Goal: Check status: Check status

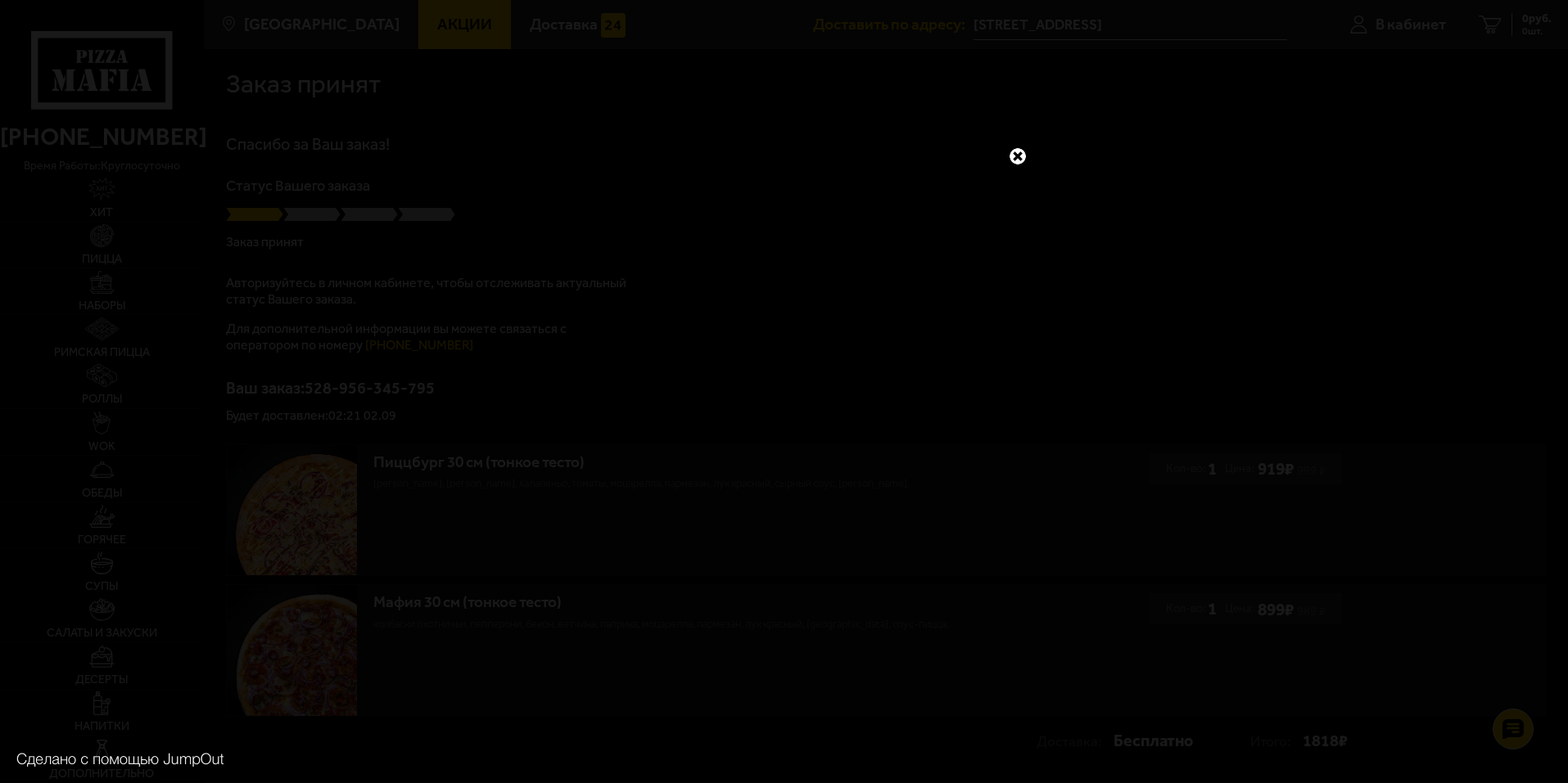
click at [1015, 153] on link at bounding box center [1018, 156] width 21 height 21
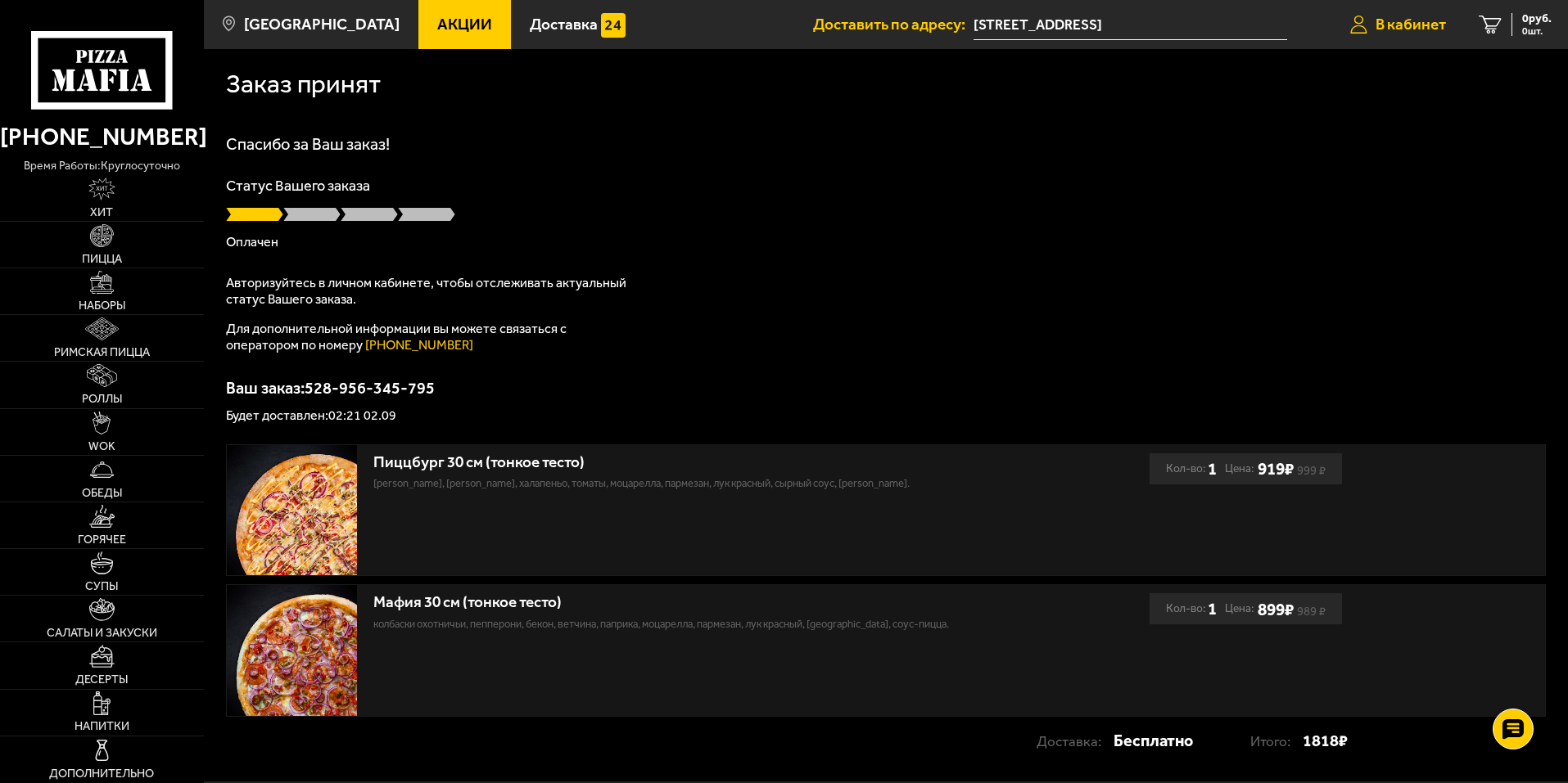
click at [1412, 25] on span "В кабинет" at bounding box center [1411, 24] width 71 height 16
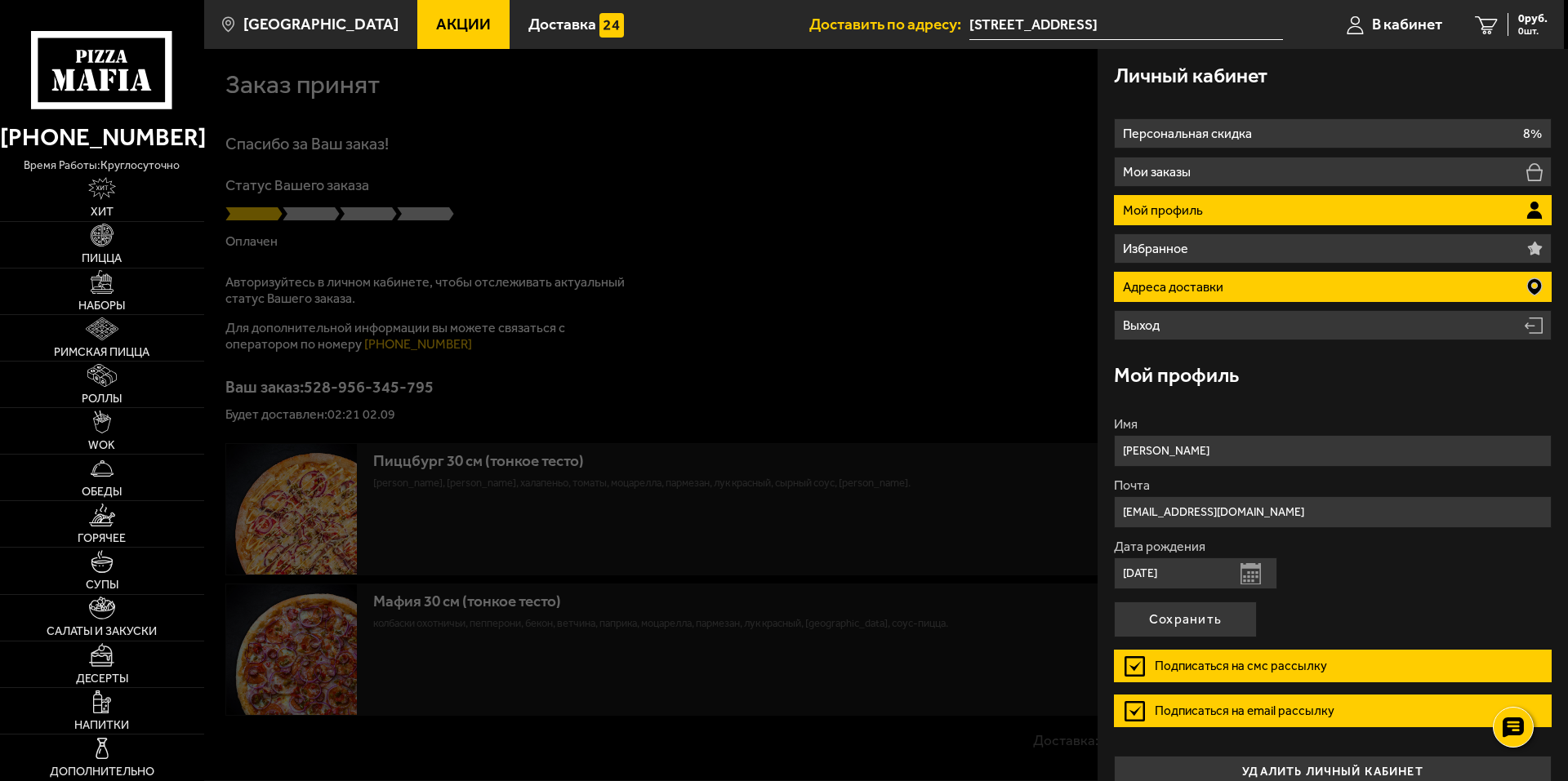
click at [1168, 285] on p "Адреса доставки" at bounding box center [1174, 287] width 104 height 13
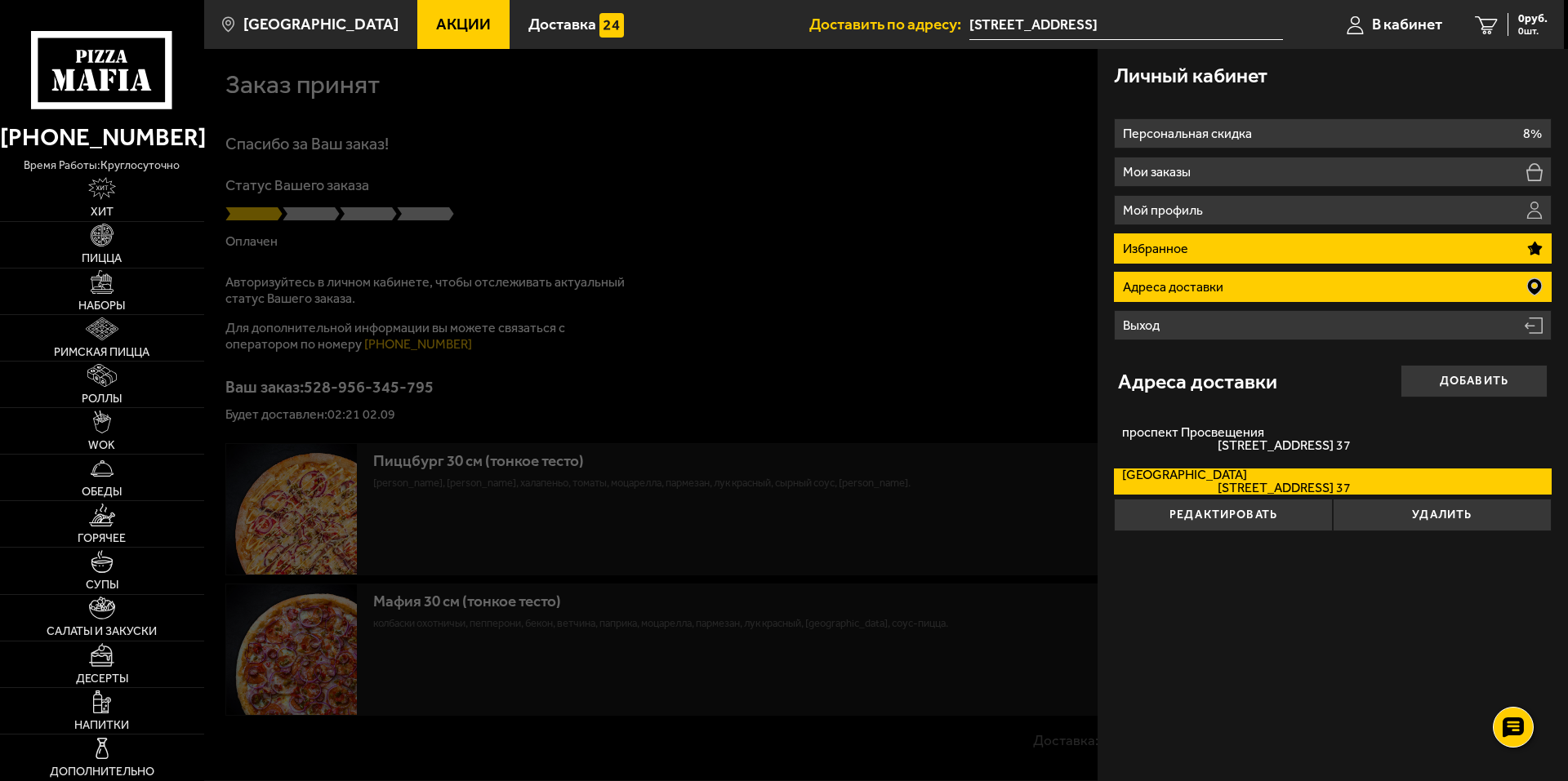
click at [1184, 249] on p "Избранное" at bounding box center [1157, 249] width 70 height 13
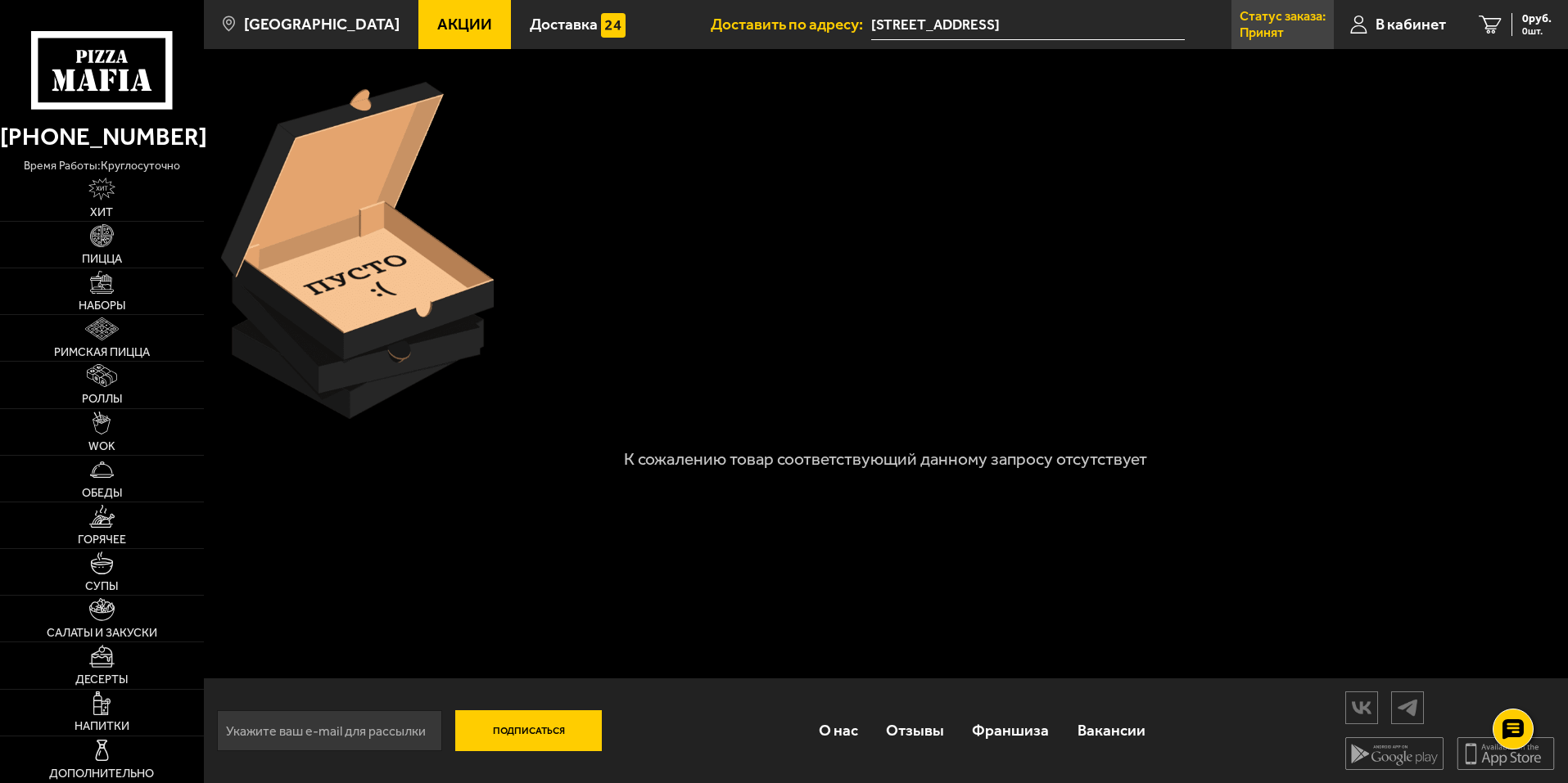
click at [1273, 21] on p "Статус заказа:" at bounding box center [1283, 16] width 86 height 13
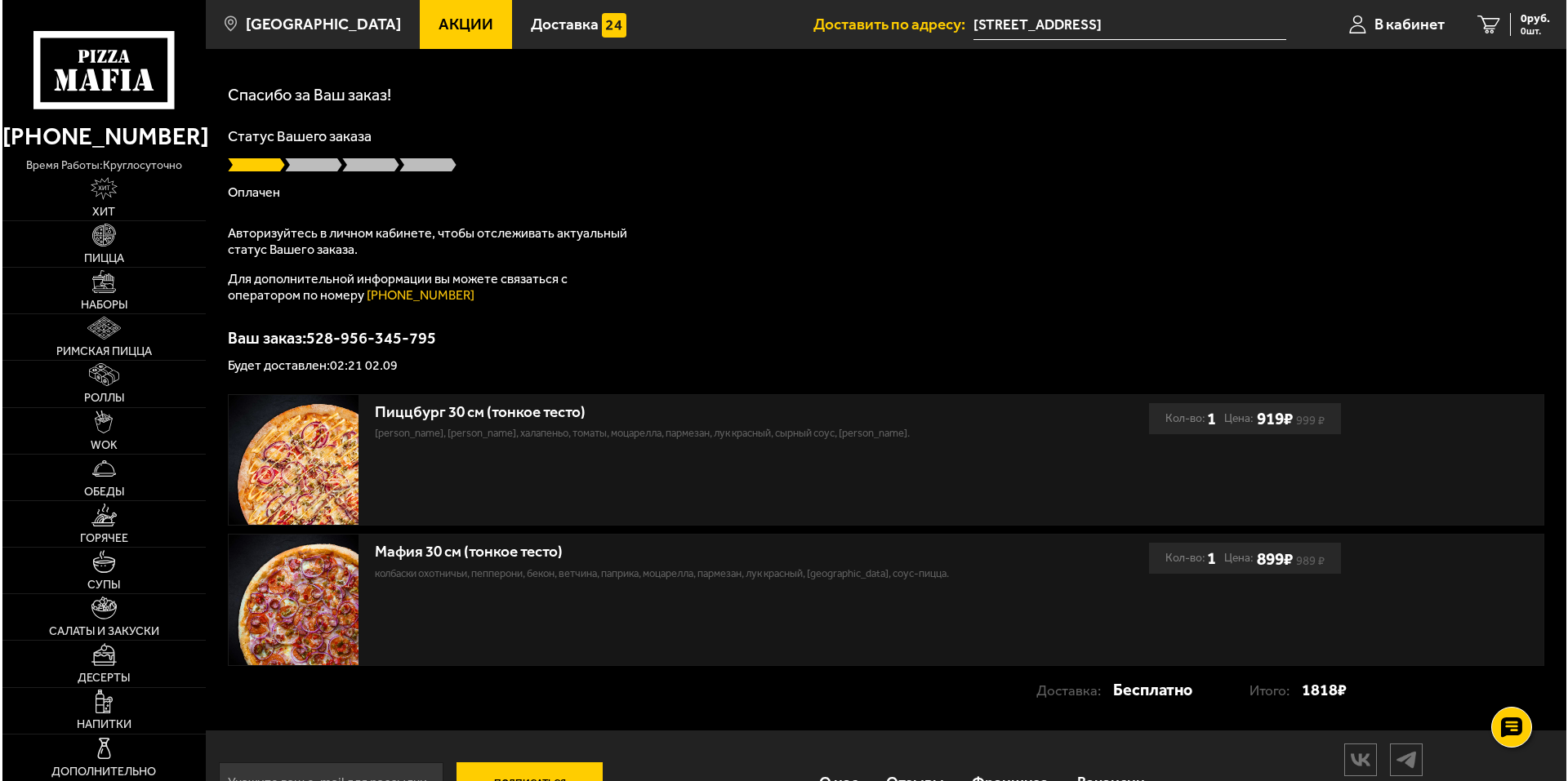
scroll to position [104, 0]
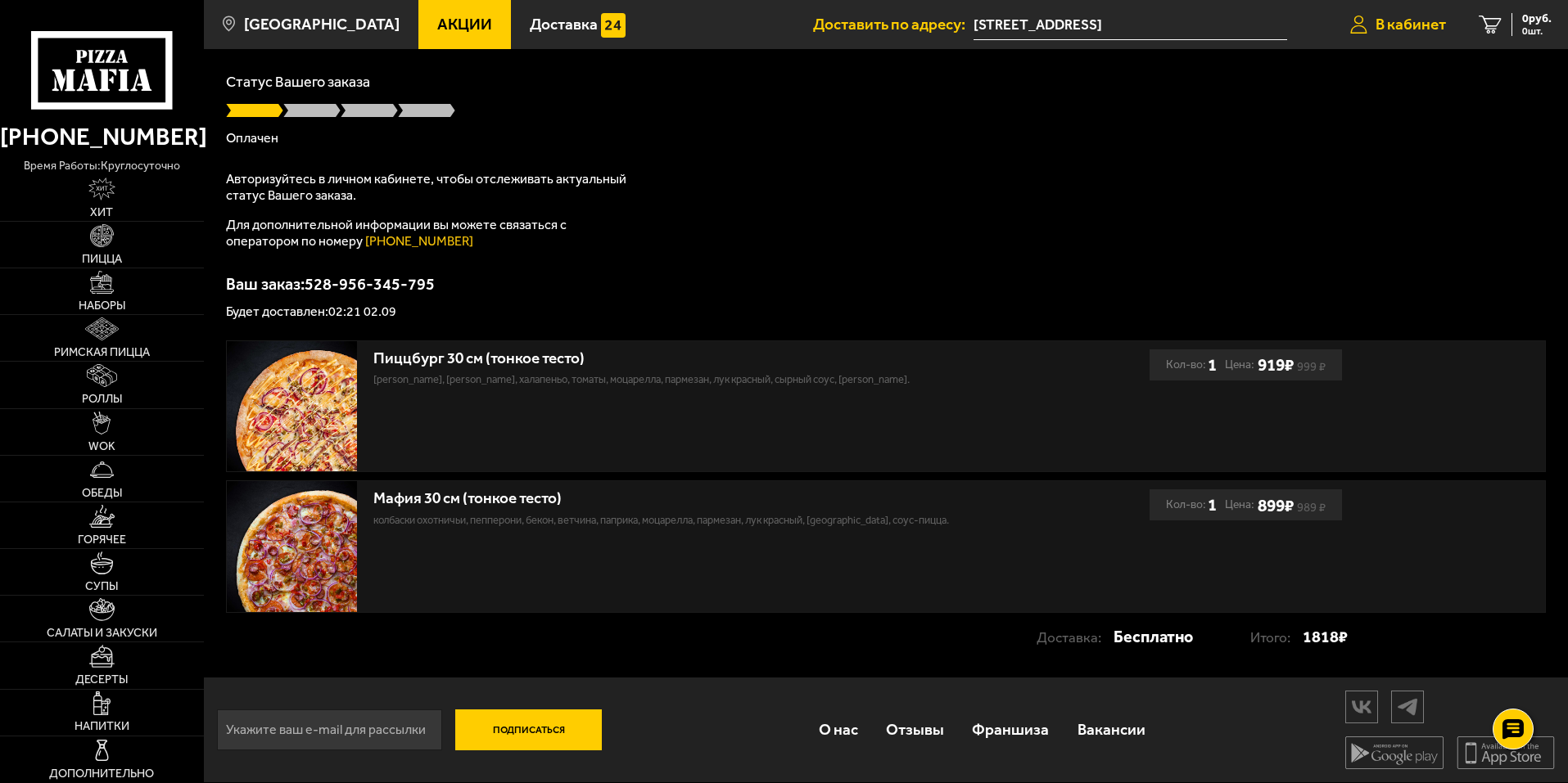
click at [1407, 22] on span "В кабинет" at bounding box center [1411, 24] width 71 height 16
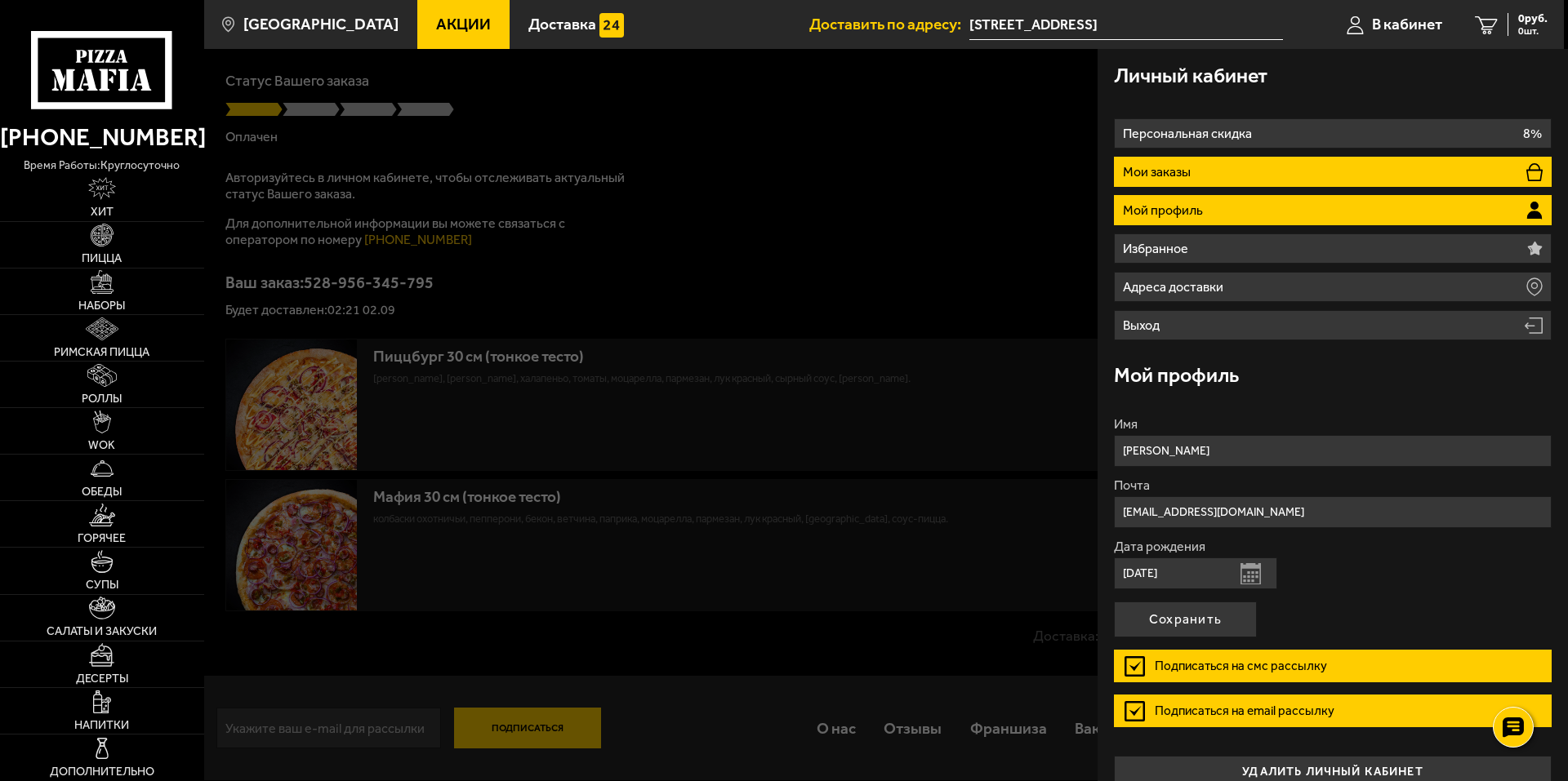
click at [1200, 176] on li "Мои заказы" at bounding box center [1332, 171] width 437 height 30
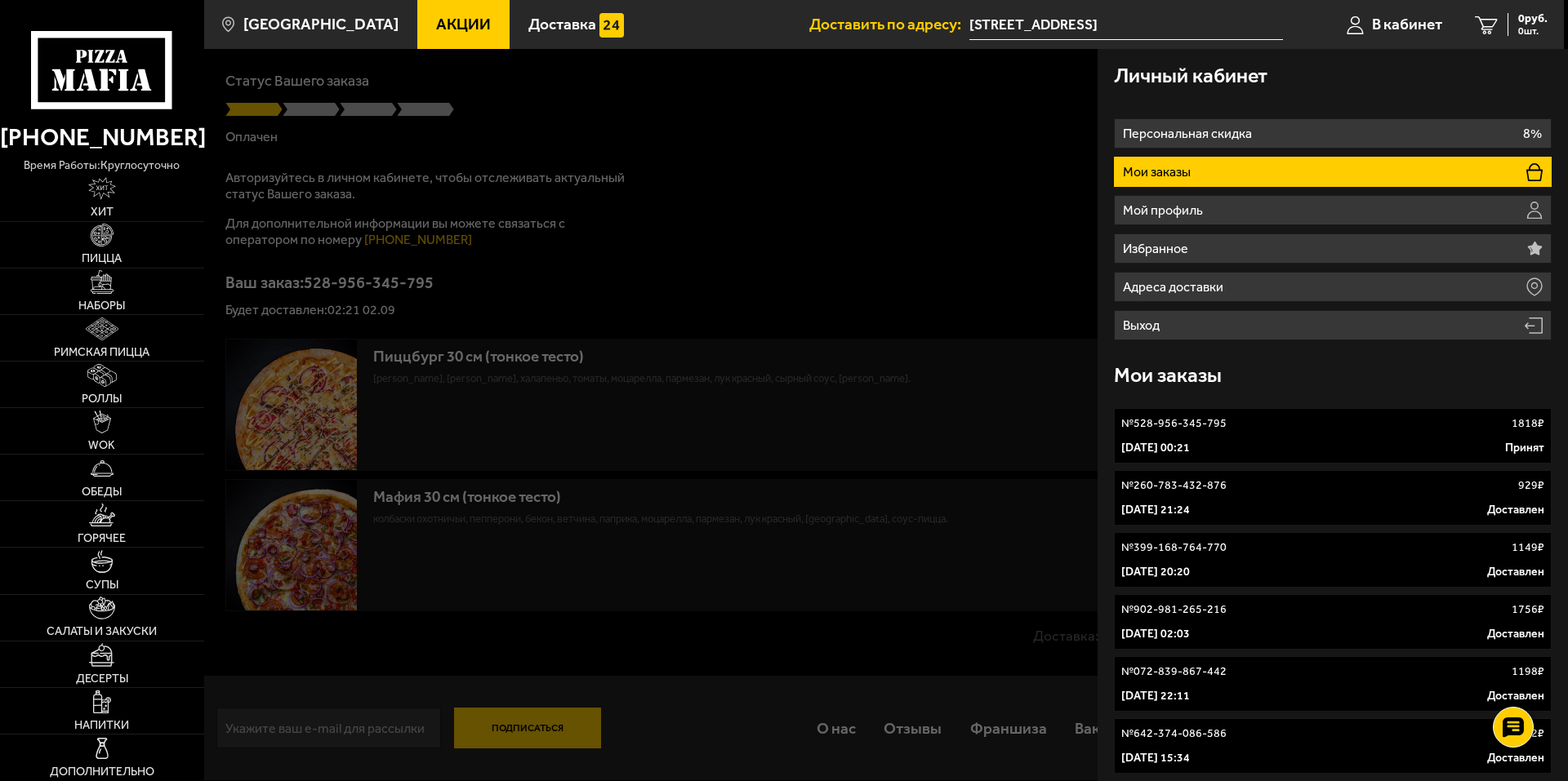
click at [1202, 433] on link "№ 528-956-345-795 1818 ₽ 2 сентября 2025 г. 00:21 Принят" at bounding box center [1332, 436] width 437 height 56
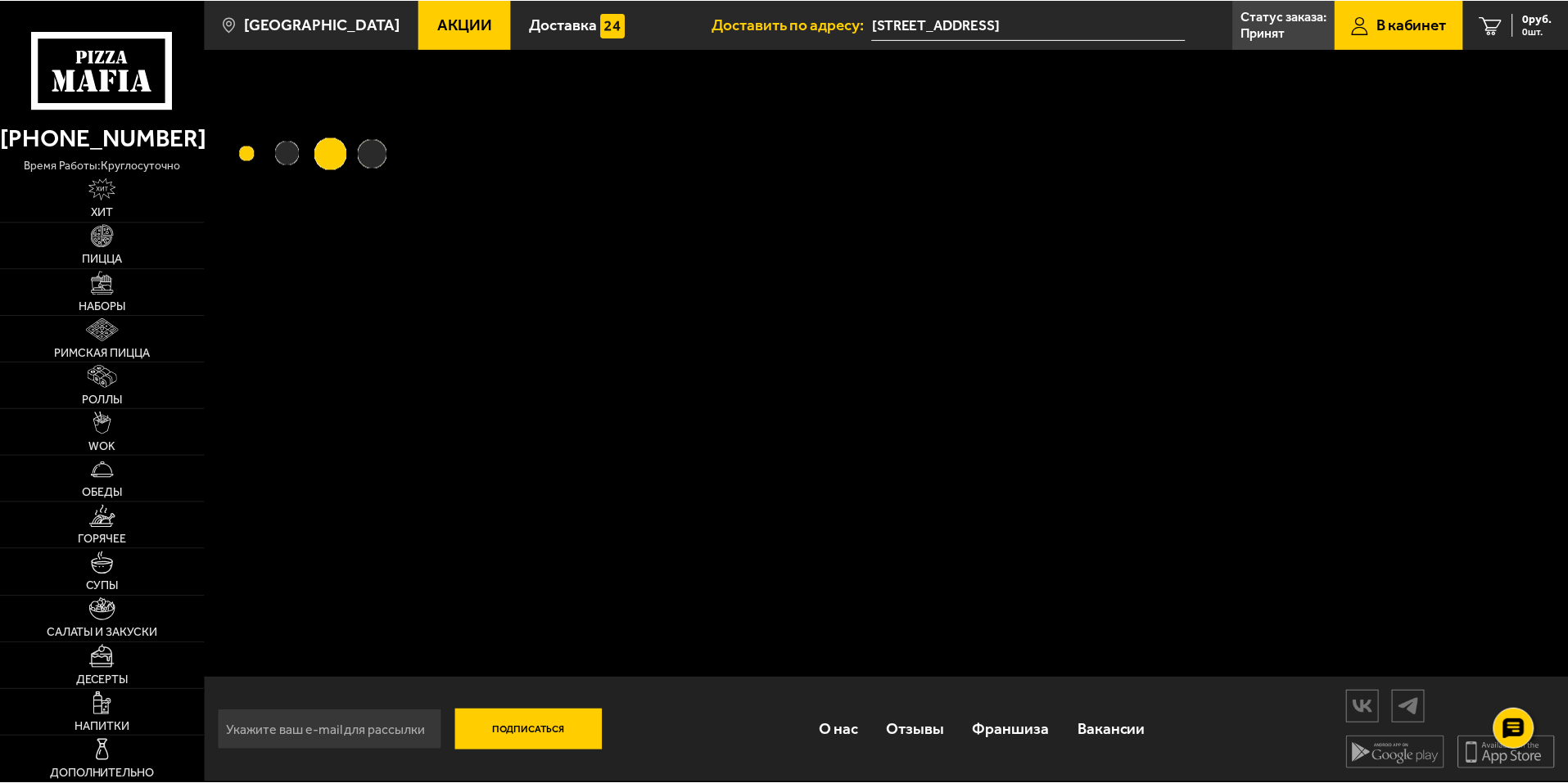
scroll to position [1, 0]
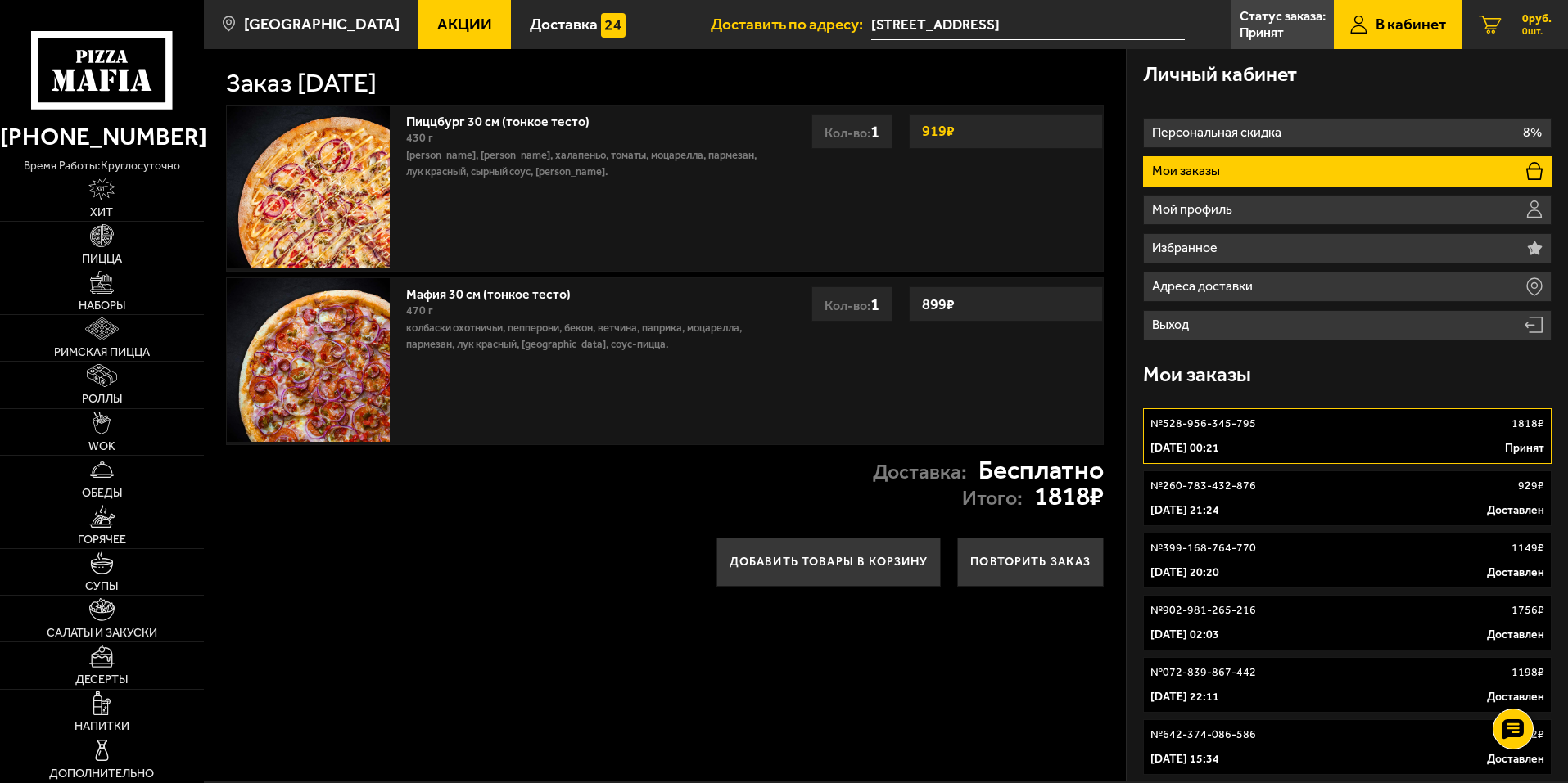
click at [1491, 21] on icon at bounding box center [1490, 25] width 23 height 19
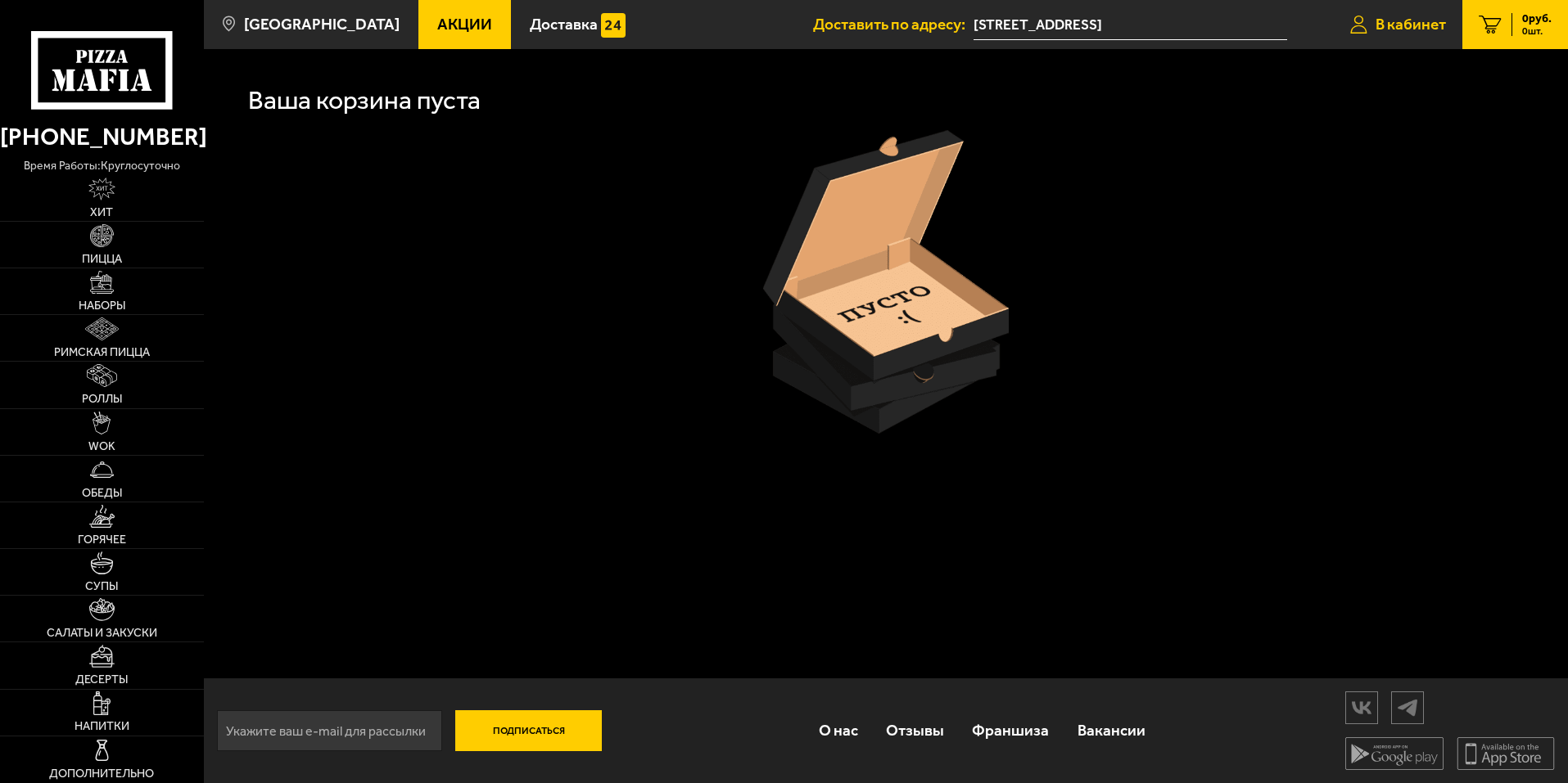
click at [1404, 27] on span "В кабинет" at bounding box center [1411, 24] width 71 height 16
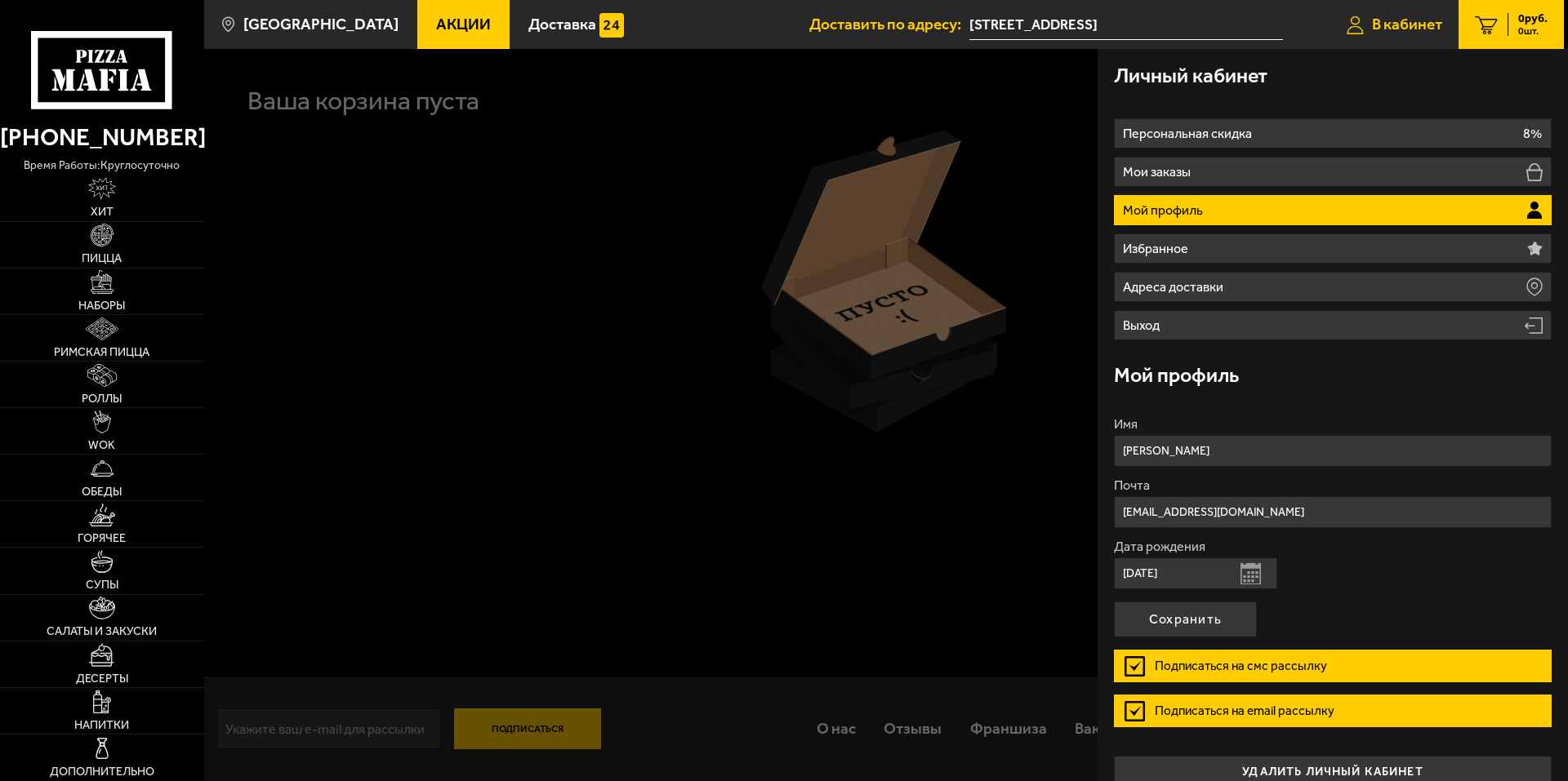
click at [1372, 20] on span "В кабинет" at bounding box center [1407, 24] width 71 height 16
click at [1387, 25] on span "В кабинет" at bounding box center [1407, 24] width 71 height 16
click at [317, 26] on span "[GEOGRAPHIC_DATA]" at bounding box center [321, 24] width 155 height 16
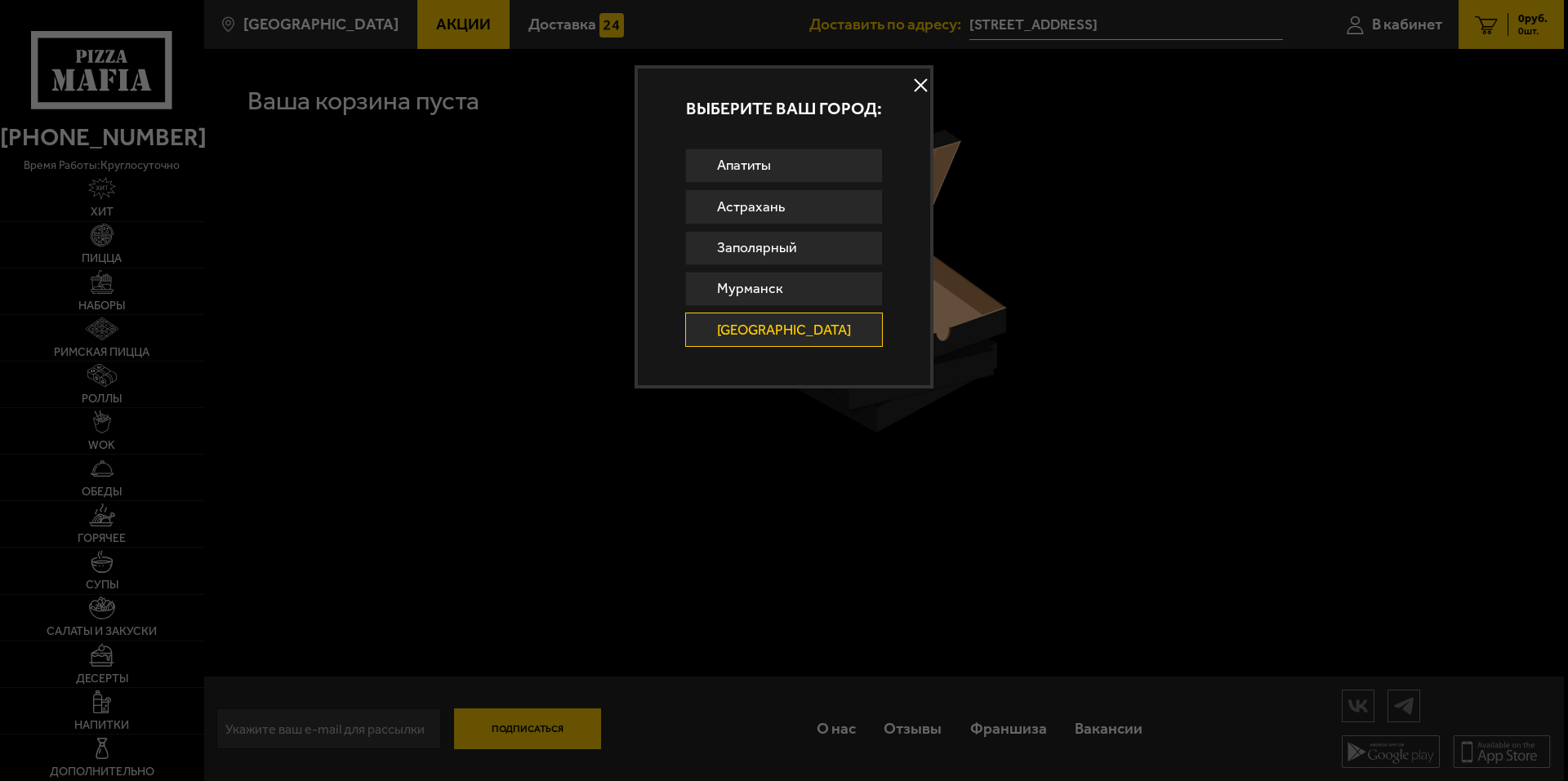
click at [909, 84] on button at bounding box center [921, 86] width 25 height 25
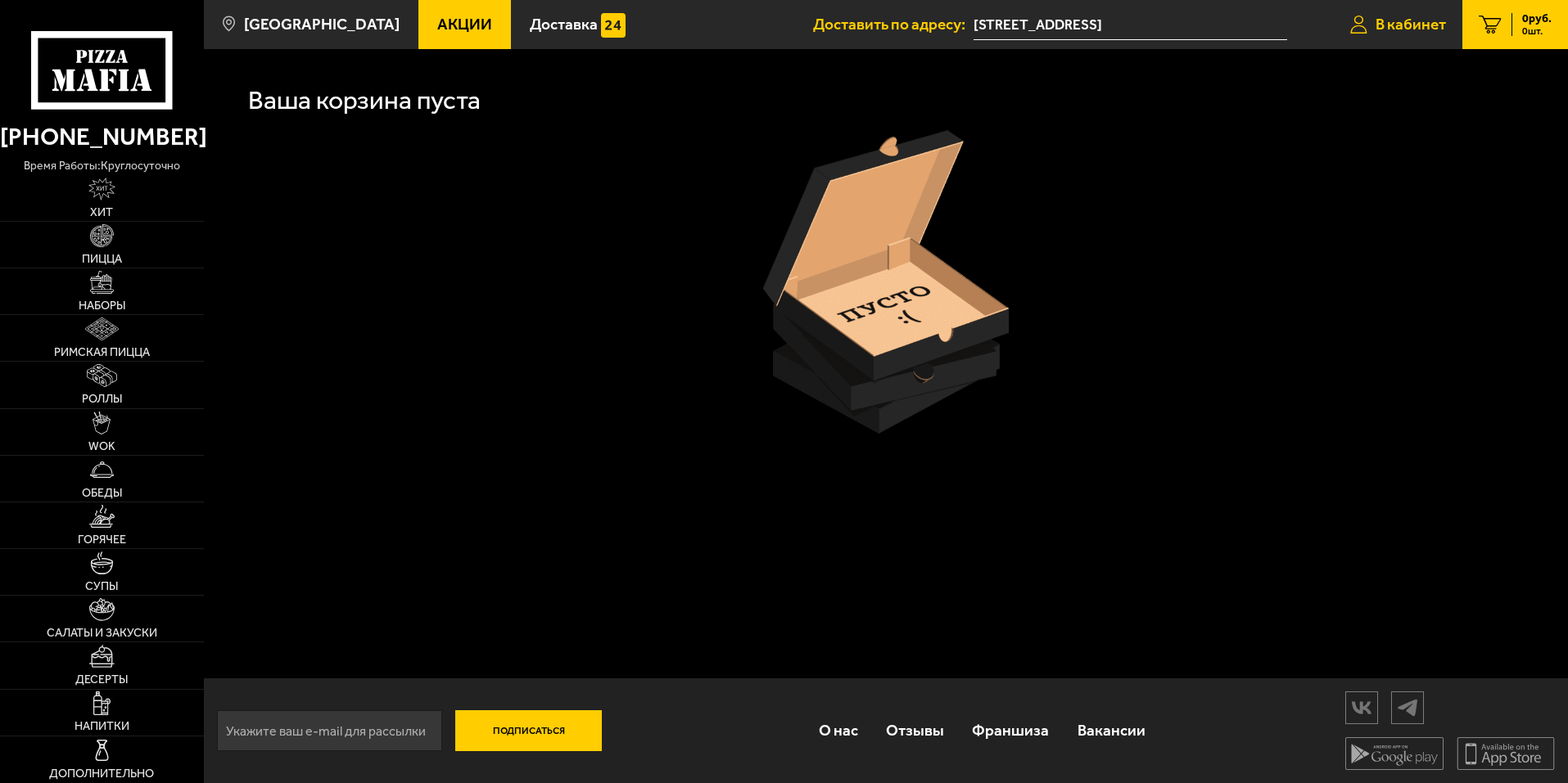
click at [1395, 28] on span "В кабинет" at bounding box center [1411, 24] width 71 height 16
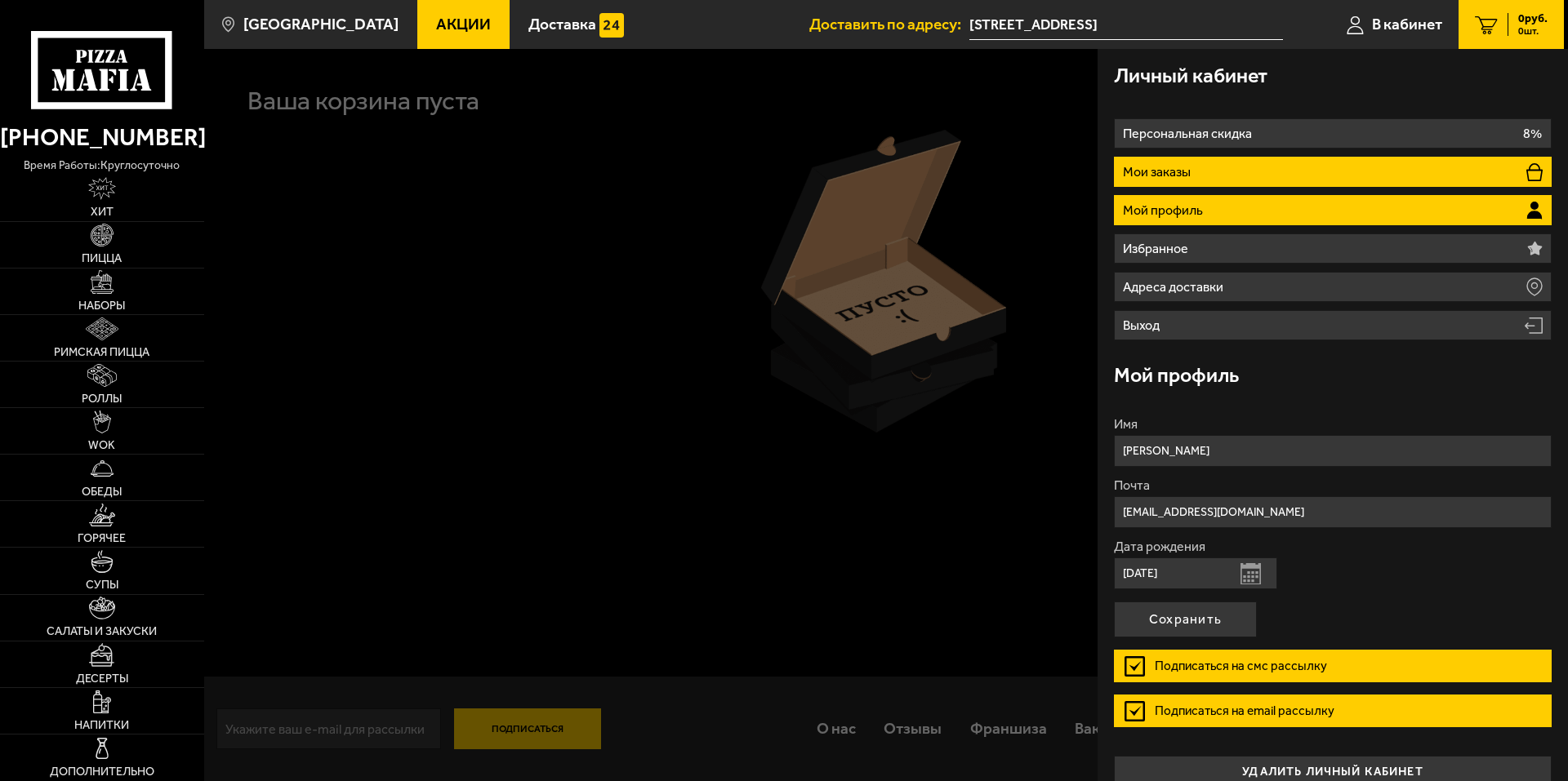
click at [1200, 171] on li "Мои заказы" at bounding box center [1332, 171] width 437 height 30
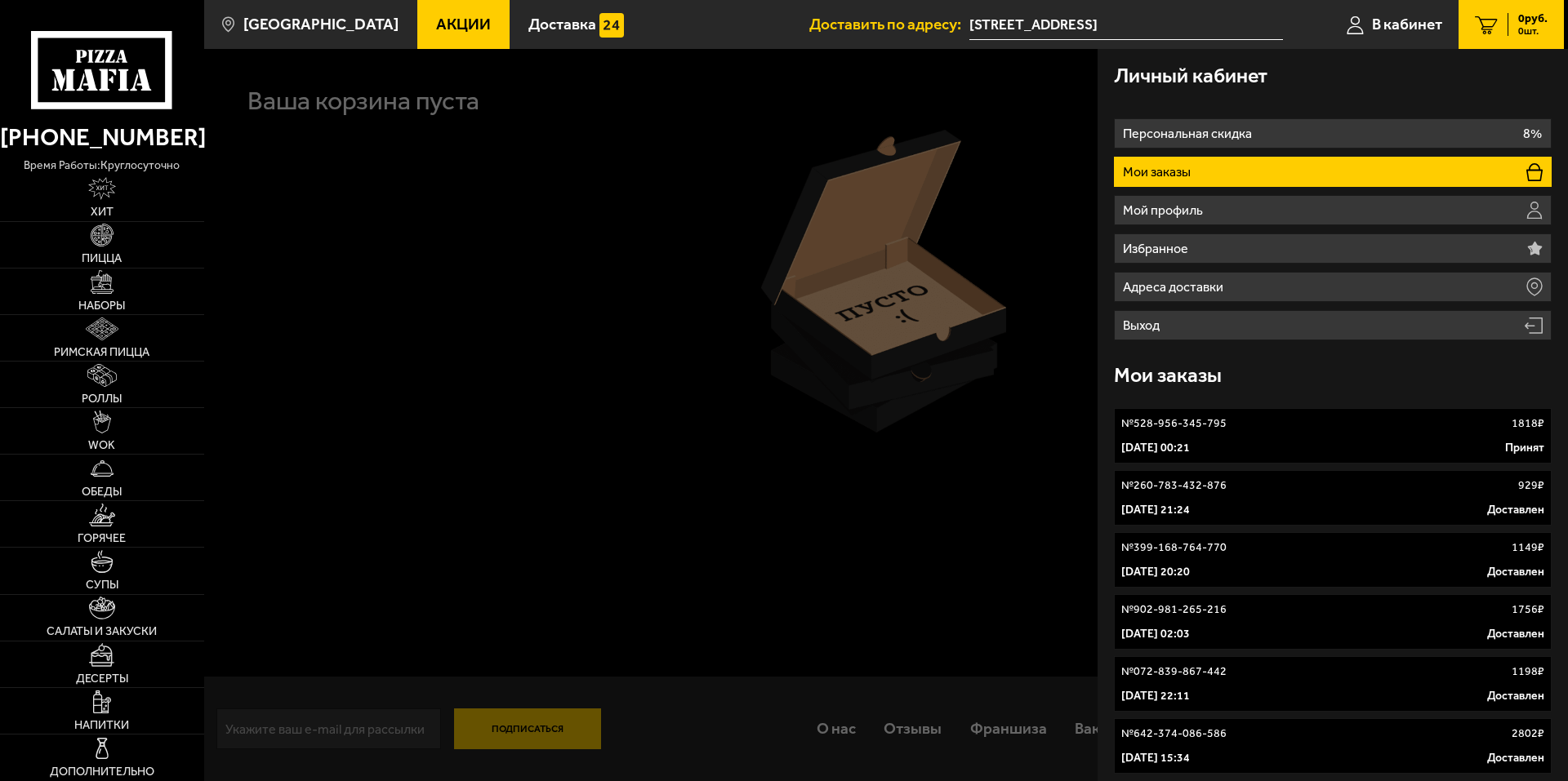
click at [1162, 439] on link "№ 528-956-345-795 1818 ₽ 2 сентября 2025 г. 00:21 Принят" at bounding box center [1332, 436] width 437 height 56
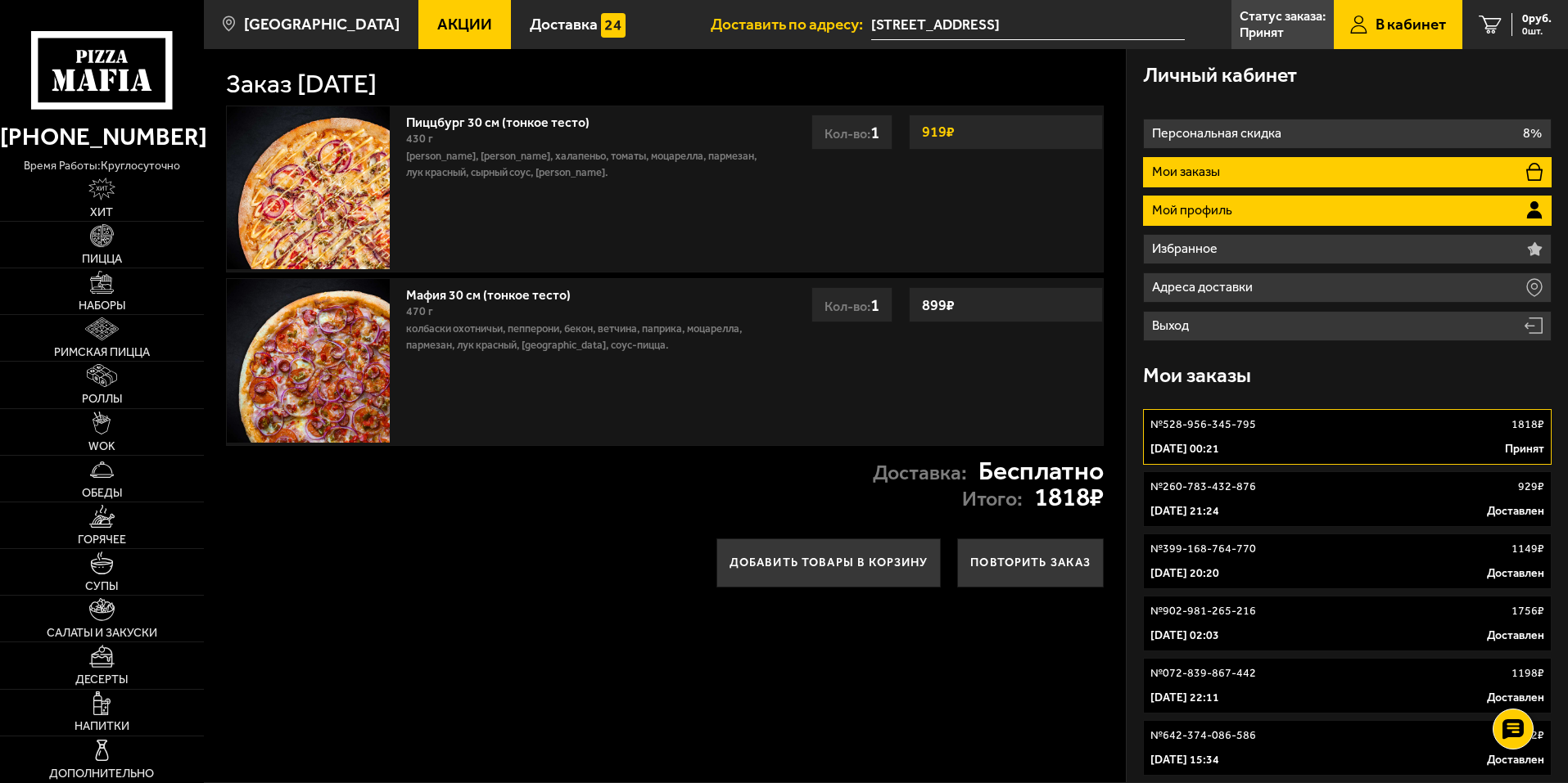
click at [1205, 209] on p "Мой профиль" at bounding box center [1194, 211] width 84 height 13
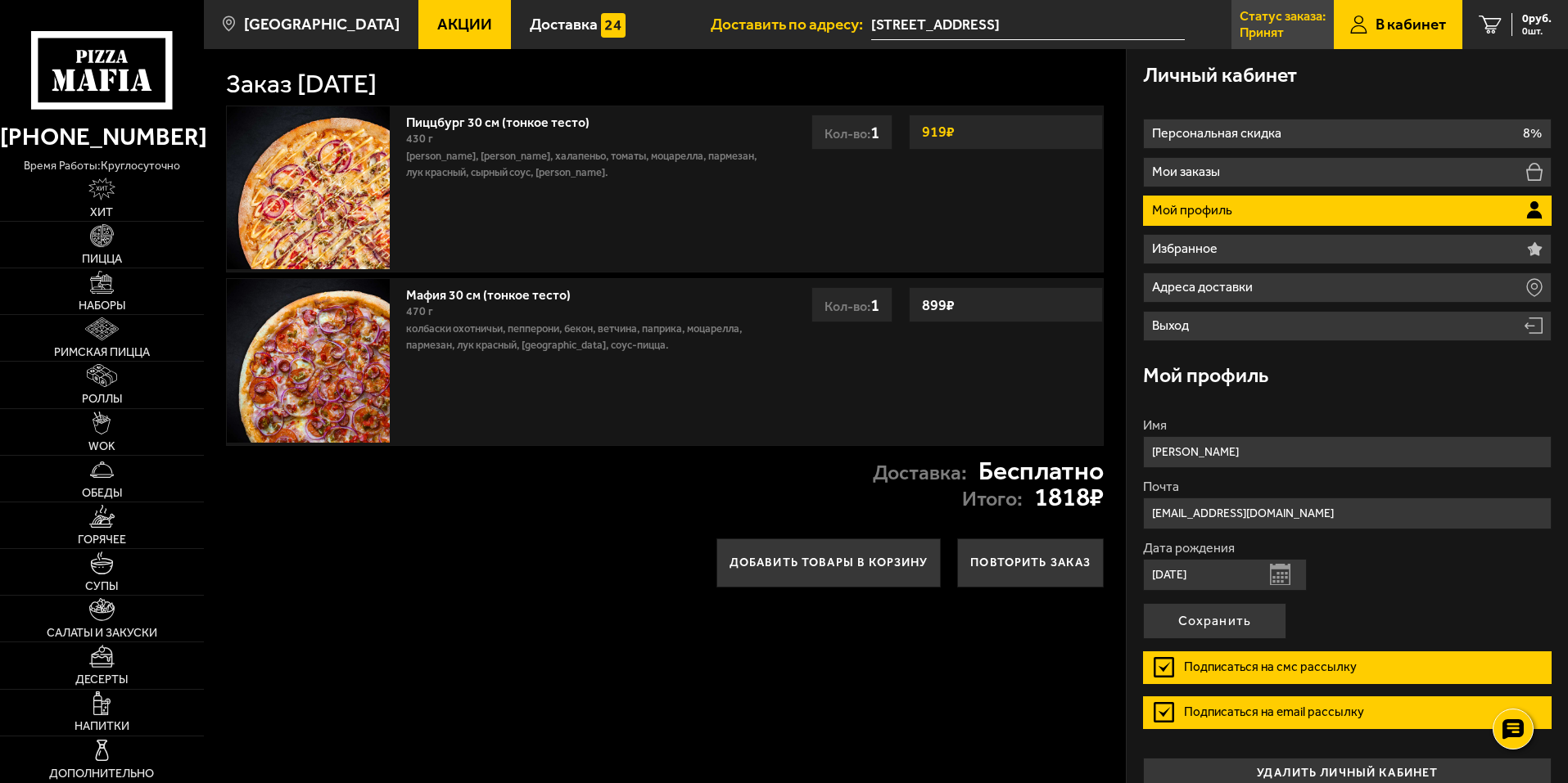
click at [1273, 22] on p "Статус заказа:" at bounding box center [1283, 16] width 86 height 13
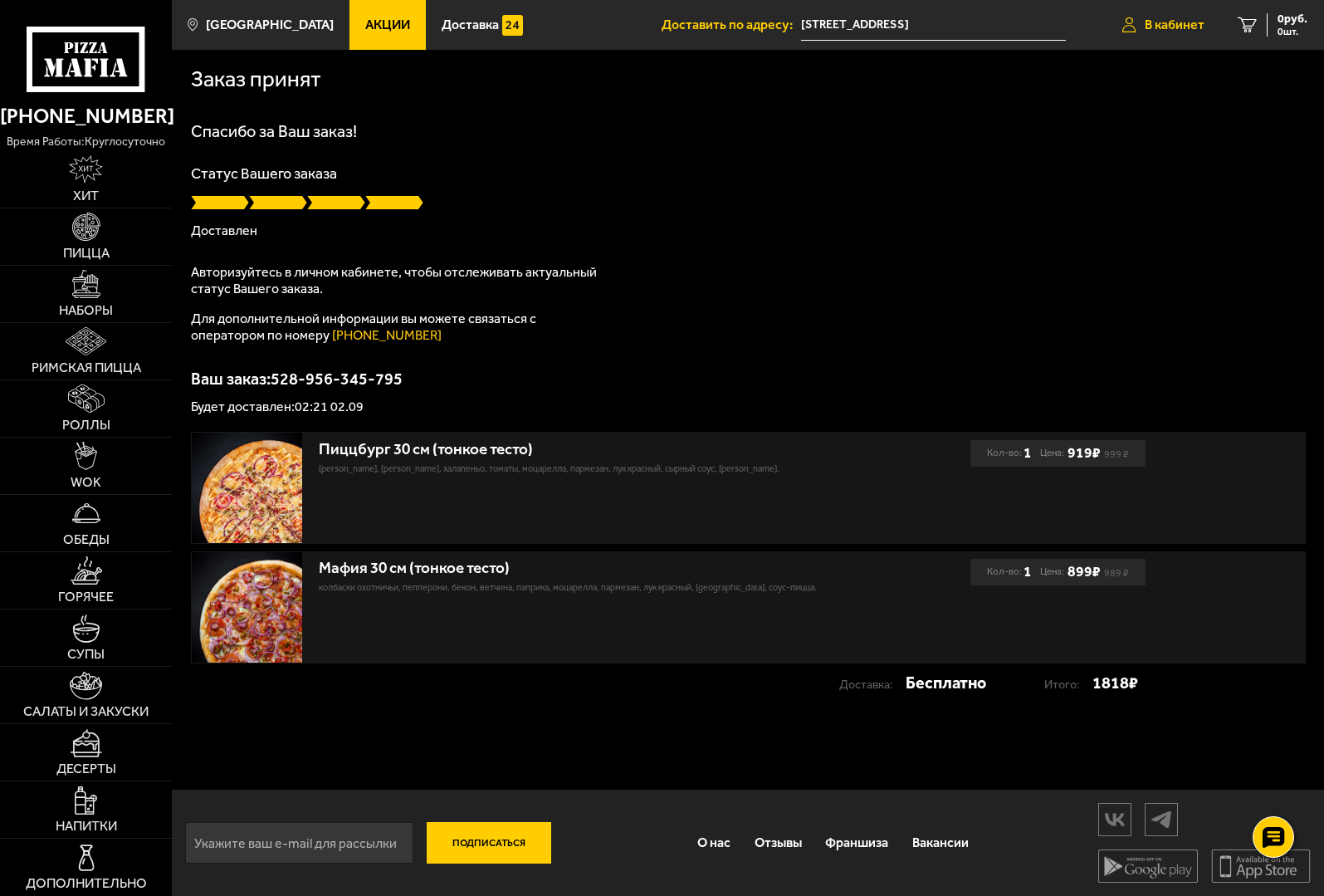
click at [1175, 28] on span "В кабинет" at bounding box center [1175, 25] width 60 height 13
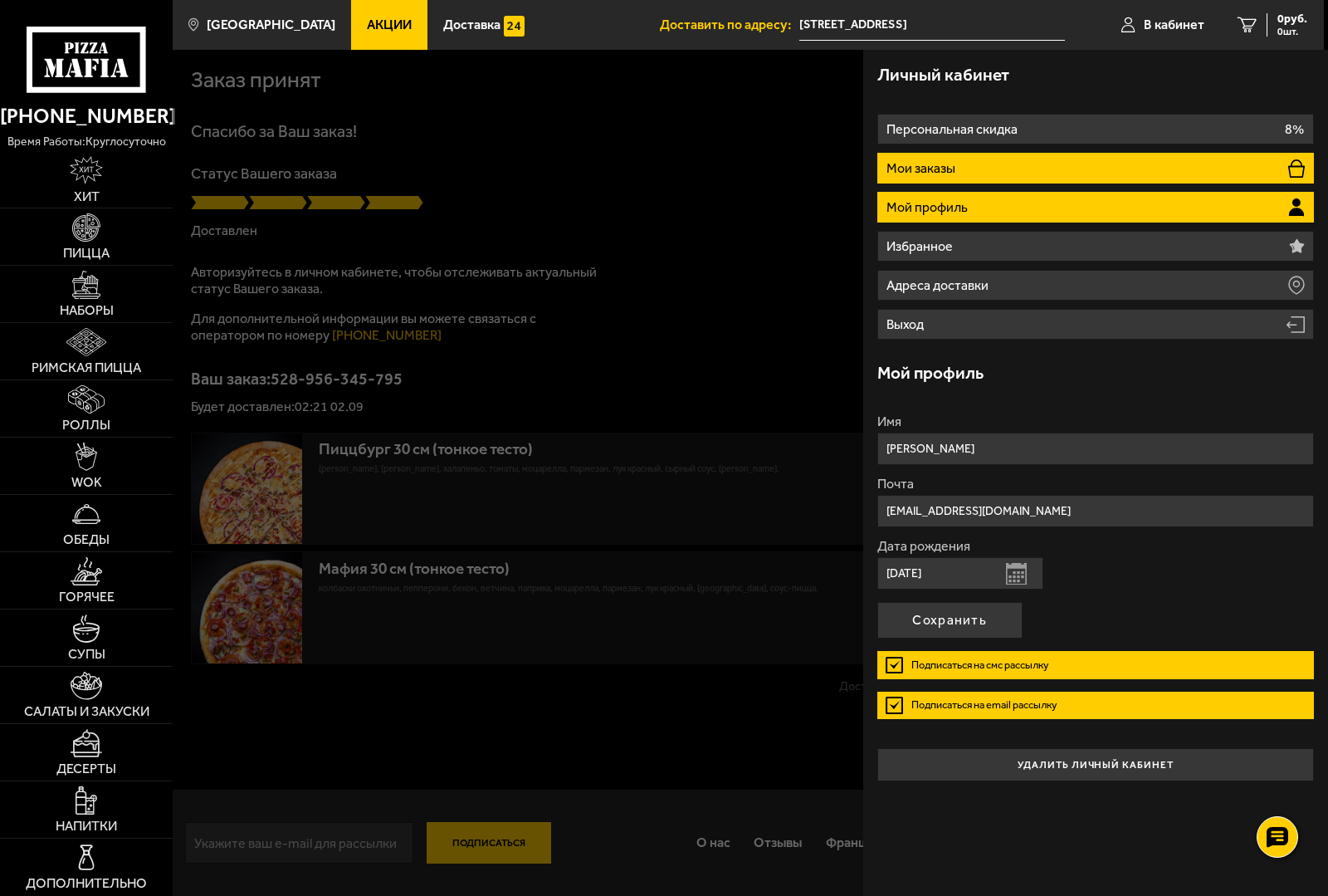
click at [977, 173] on li "Мои заказы" at bounding box center [1096, 168] width 437 height 31
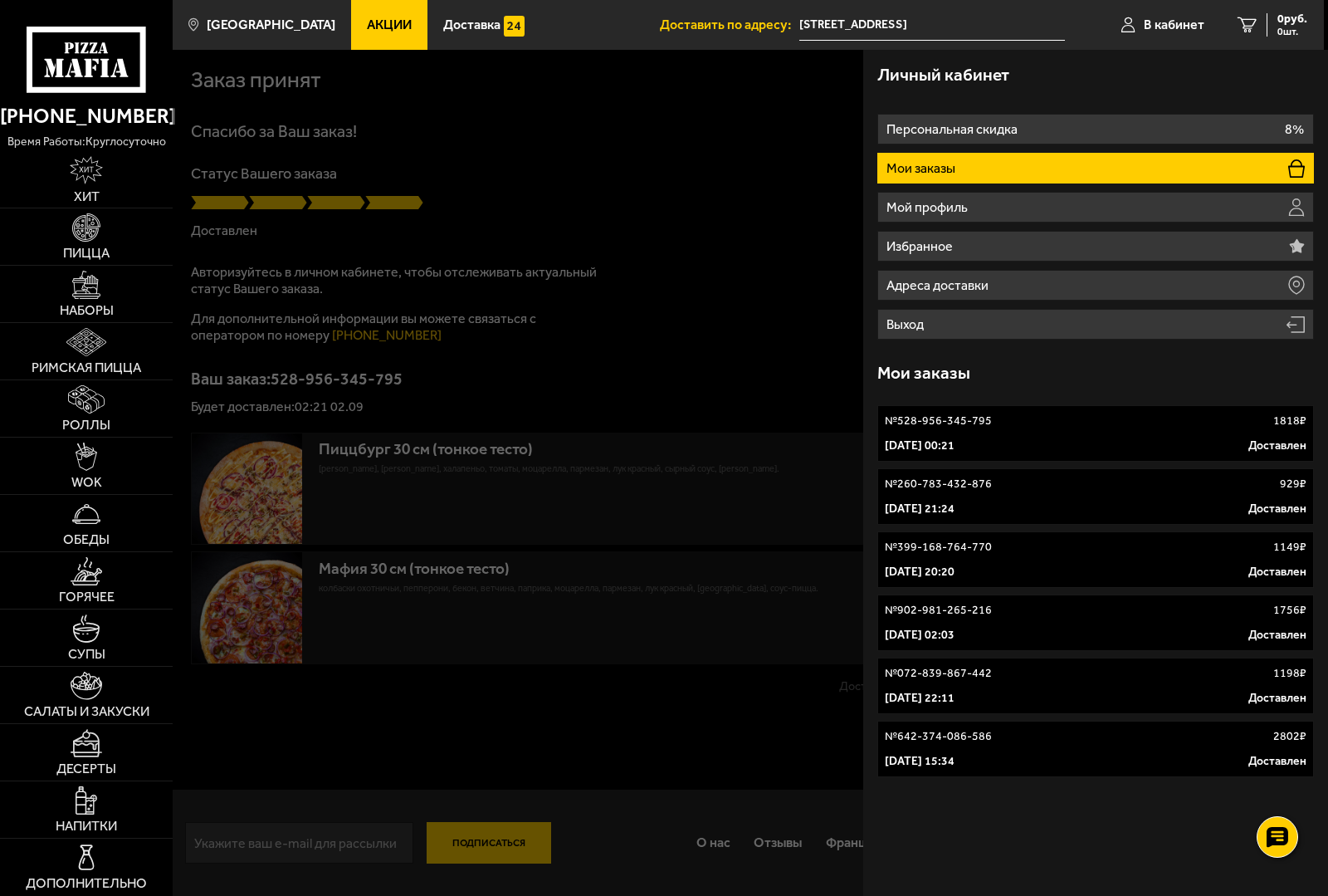
click at [977, 170] on li "Мои заказы" at bounding box center [1096, 168] width 437 height 31
click at [969, 168] on li "Мои заказы" at bounding box center [1096, 168] width 437 height 31
click at [948, 430] on link "№ 528-956-345-795 1818 ₽ [DATE] 00:21 Доставлен" at bounding box center [1096, 434] width 437 height 57
